Goal: Task Accomplishment & Management: Manage account settings

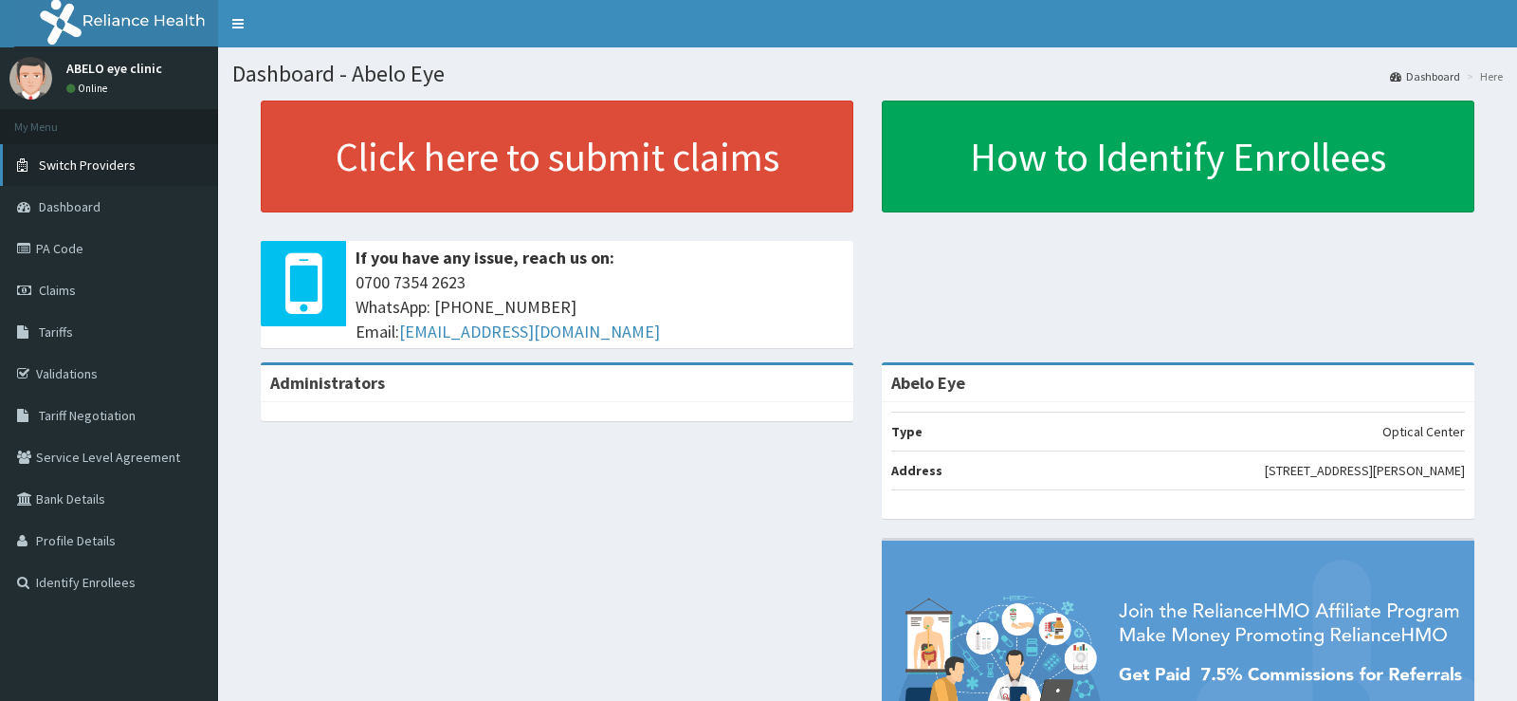
click at [100, 159] on span "Switch Providers" at bounding box center [87, 164] width 97 height 17
click at [88, 204] on span "Dashboard" at bounding box center [70, 206] width 62 height 17
click at [79, 208] on span "Dashboard" at bounding box center [70, 206] width 62 height 17
click at [79, 204] on span "Dashboard" at bounding box center [70, 206] width 62 height 17
click at [74, 541] on link "Profile Details" at bounding box center [109, 541] width 218 height 42
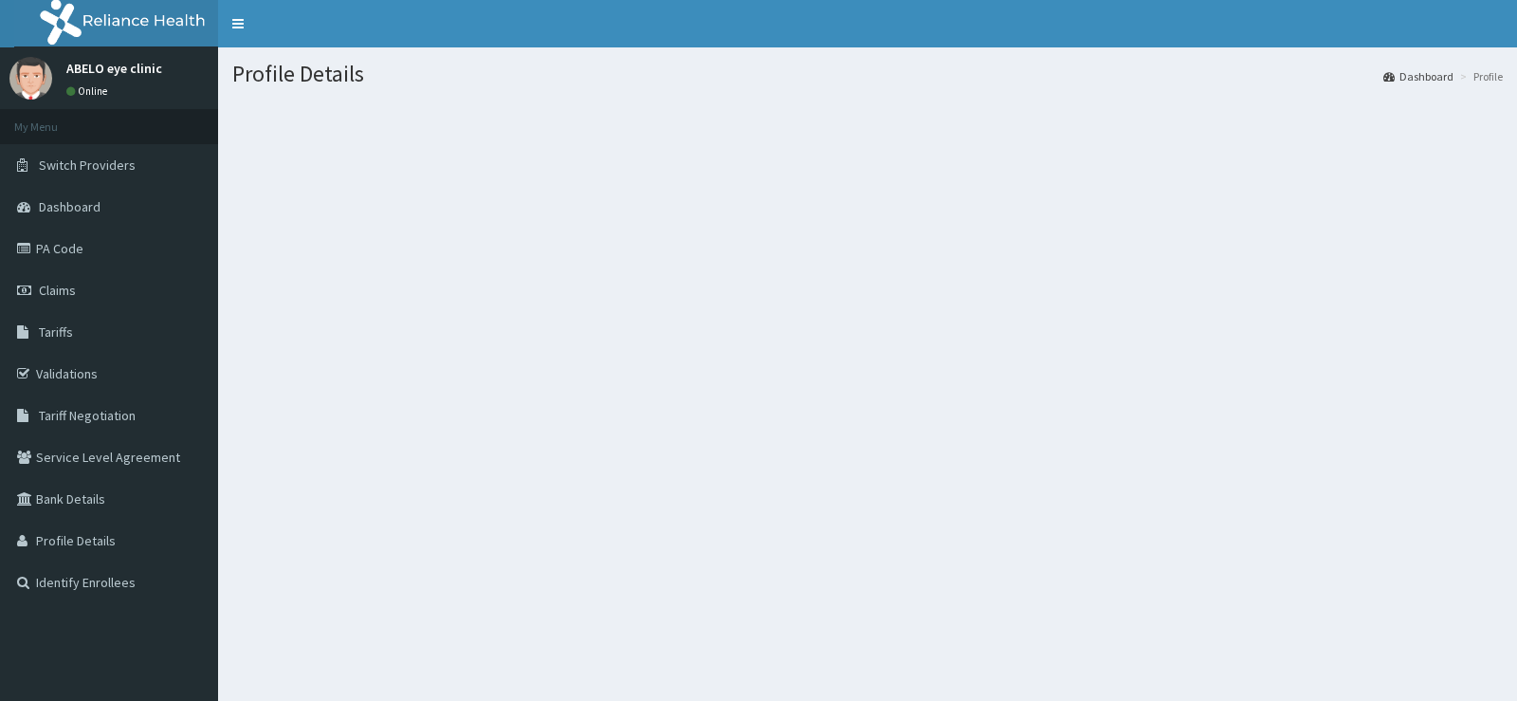
click at [45, 77] on img at bounding box center [30, 78] width 43 height 43
click at [1470, 84] on ol "Dashboard Profile" at bounding box center [1442, 76] width 129 height 29
click at [1469, 80] on li "Profile" at bounding box center [1478, 76] width 47 height 16
click at [1468, 74] on li "Profile" at bounding box center [1478, 76] width 47 height 16
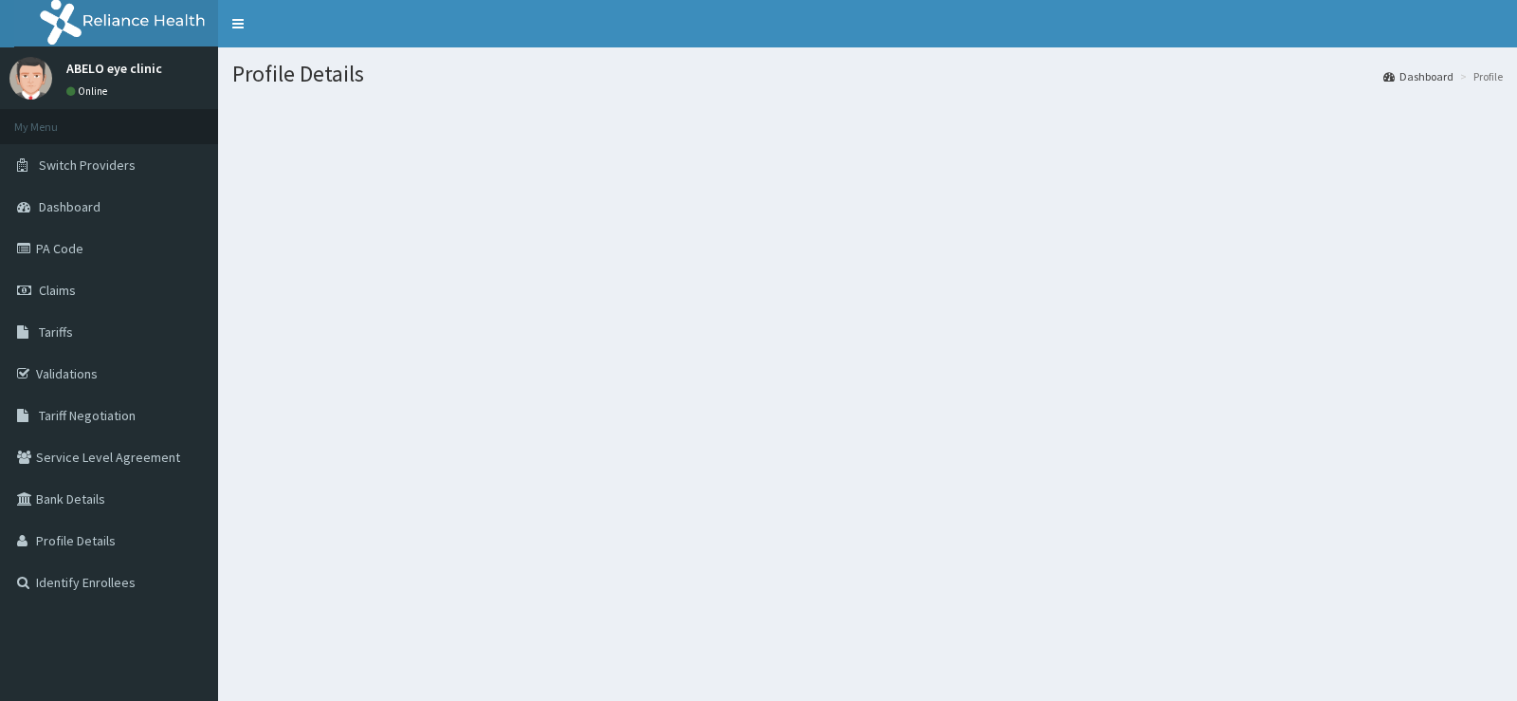
click at [1396, 81] on link "Dashboard" at bounding box center [1418, 76] width 70 height 16
click at [1383, 79] on icon at bounding box center [1388, 76] width 11 height 11
